Goal: Task Accomplishment & Management: Use online tool/utility

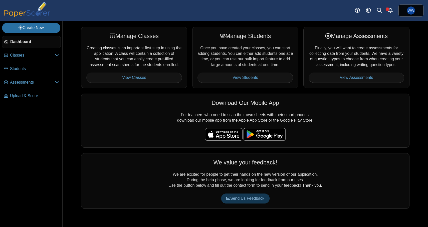
click at [37, 77] on li "Students" at bounding box center [31, 70] width 59 height 14
click at [34, 84] on span "Assessments" at bounding box center [32, 83] width 45 height 6
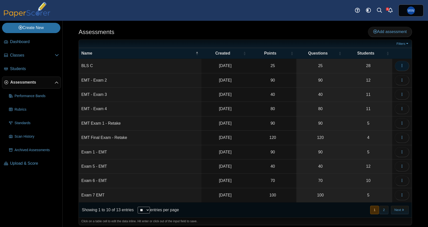
click at [401, 61] on button "button" at bounding box center [402, 66] width 15 height 10
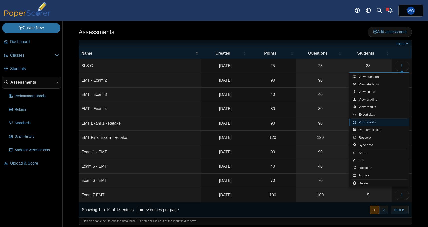
click at [382, 124] on link "Print sheets" at bounding box center [379, 123] width 60 height 8
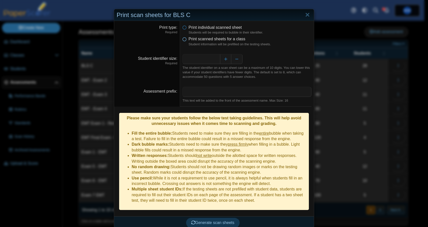
click at [235, 42] on label "Print scanned sheets for a class" at bounding box center [217, 39] width 57 height 6
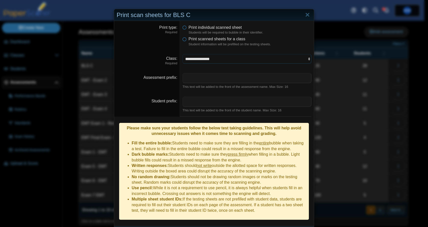
select select "**********"
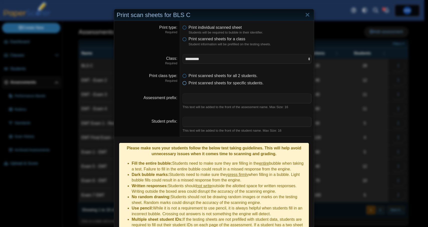
click at [228, 81] on span "Print scanned sheets for specific students." at bounding box center [226, 83] width 75 height 4
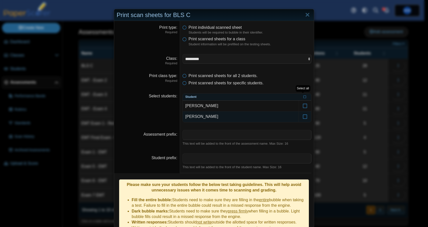
click at [278, 111] on td "[PERSON_NAME]" at bounding box center [241, 116] width 116 height 11
click at [305, 108] on label at bounding box center [305, 106] width 12 height 11
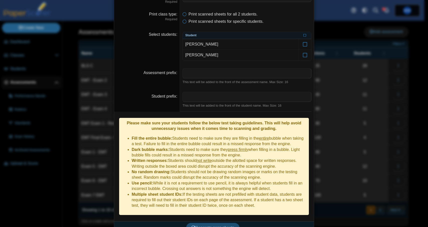
scroll to position [61, 0]
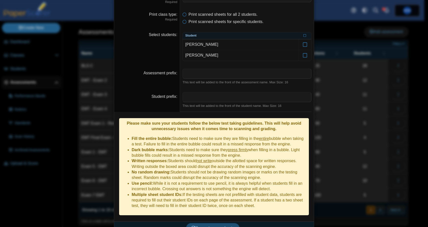
click at [215, 226] on span "Generate scan sheets" at bounding box center [212, 228] width 43 height 4
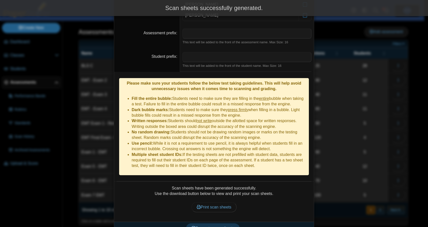
scroll to position [101, 0]
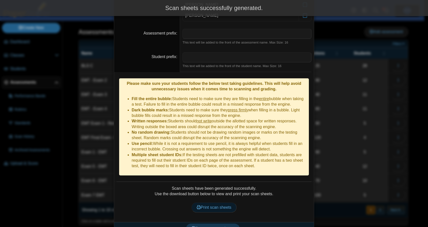
click at [207, 203] on link "Print scan sheets" at bounding box center [214, 208] width 45 height 10
